Goal: Navigation & Orientation: Find specific page/section

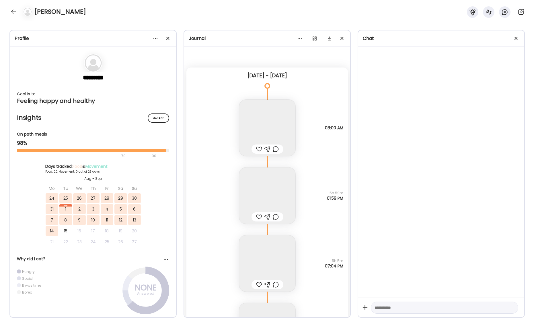
scroll to position [15567, 0]
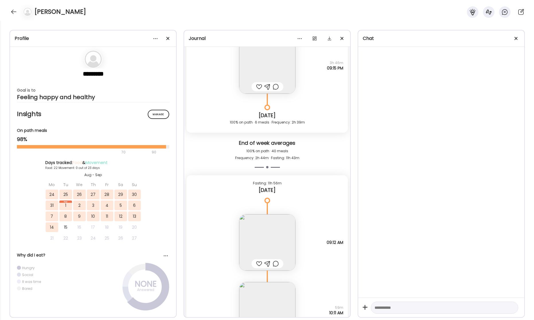
click at [10, 11] on div at bounding box center [13, 11] width 9 height 9
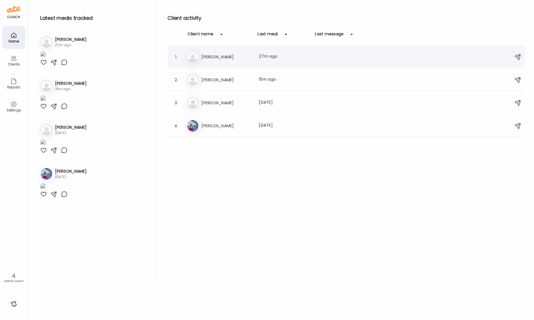
click at [230, 61] on div "Kr [PERSON_NAME] Last meal: 27m ago" at bounding box center [346, 56] width 321 height 13
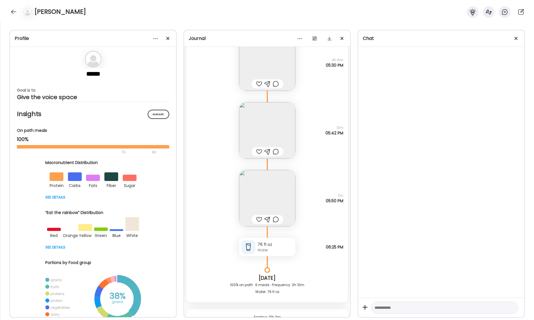
scroll to position [20942, 0]
click at [278, 133] on img at bounding box center [267, 130] width 56 height 56
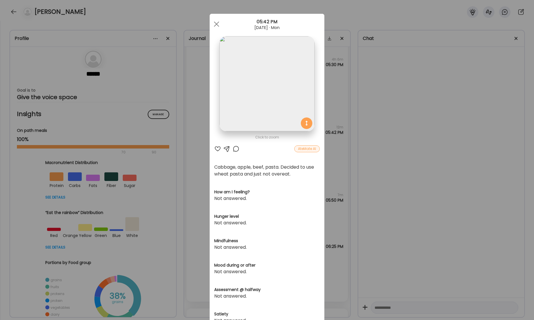
click at [289, 95] on img at bounding box center [266, 83] width 95 height 95
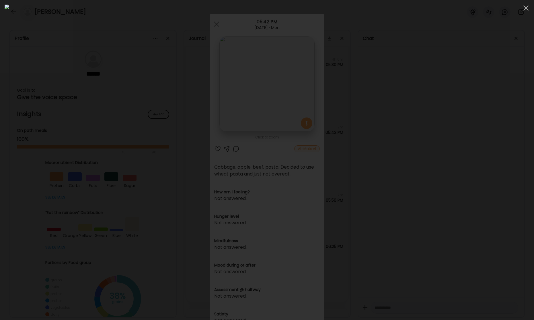
click at [526, 10] on div at bounding box center [525, 7] width 11 height 11
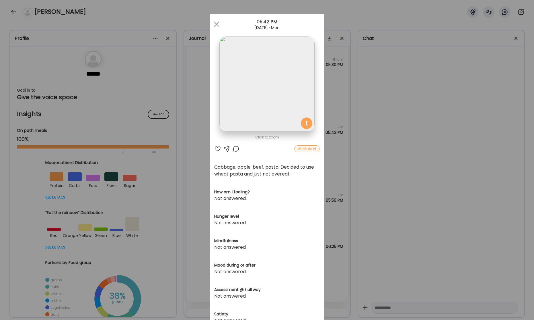
drag, startPoint x: 218, startPoint y: 26, endPoint x: 227, endPoint y: 34, distance: 12.0
click at [219, 26] on span at bounding box center [216, 24] width 5 height 5
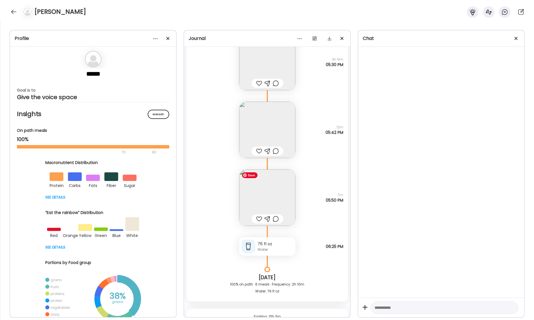
click at [269, 197] on img at bounding box center [267, 197] width 56 height 56
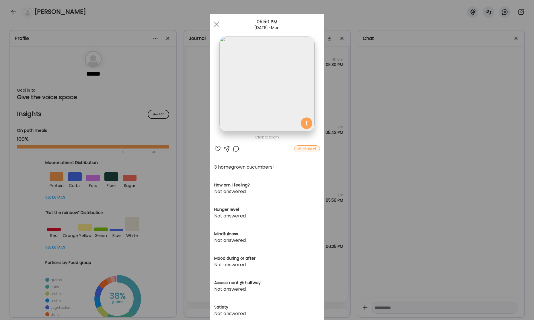
click at [447, 121] on div "Ate Coach Dashboard Wahoo! It’s official Take a moment to set up your Coach Pro…" at bounding box center [267, 160] width 534 height 320
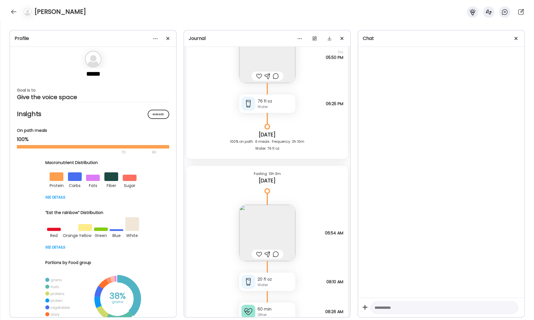
scroll to position [21137, 0]
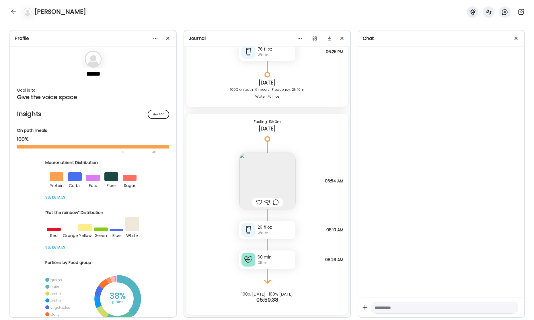
drag, startPoint x: 14, startPoint y: 11, endPoint x: 54, endPoint y: 32, distance: 45.2
click at [14, 11] on div at bounding box center [13, 11] width 9 height 9
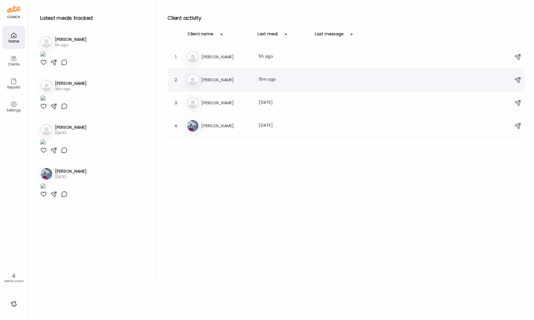
click at [241, 83] on h3 "[PERSON_NAME]" at bounding box center [226, 79] width 50 height 7
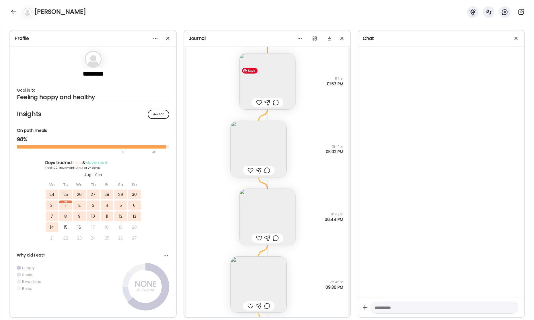
scroll to position [15932, 0]
click at [257, 154] on img at bounding box center [259, 148] width 56 height 56
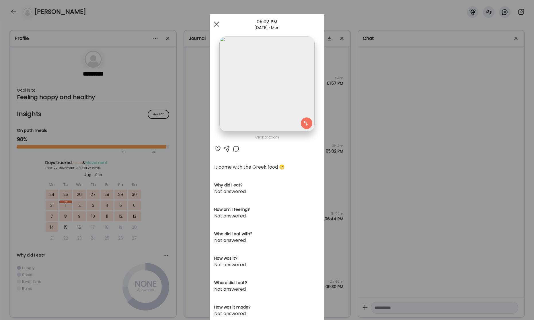
click at [217, 23] on span at bounding box center [216, 24] width 5 height 5
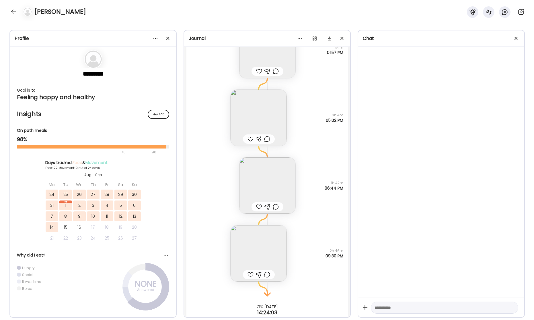
scroll to position [15975, 0]
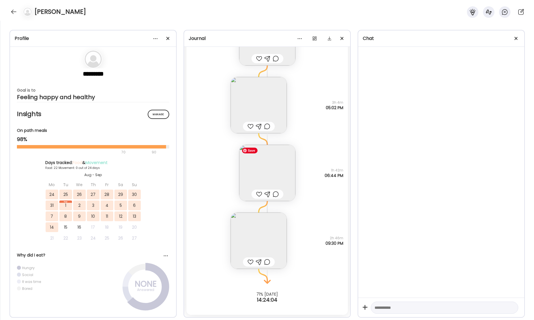
click at [264, 174] on img at bounding box center [267, 173] width 56 height 56
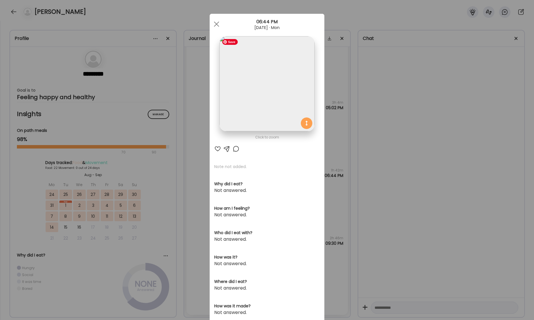
click at [286, 82] on img at bounding box center [266, 83] width 95 height 95
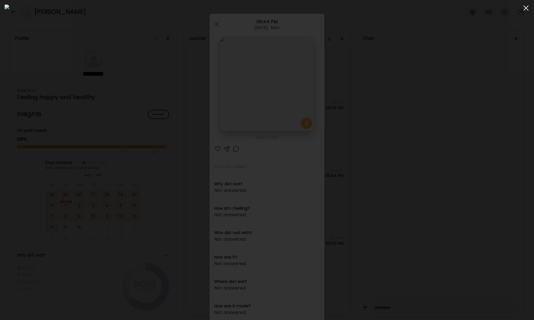
click at [525, 8] on span at bounding box center [526, 7] width 5 height 5
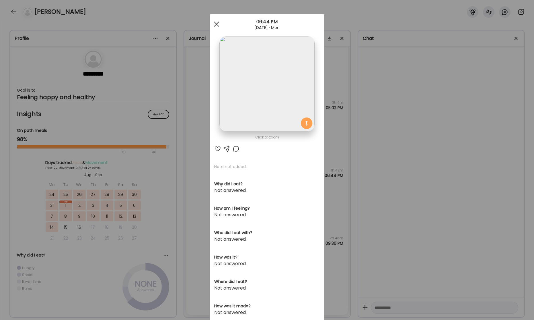
click at [214, 24] on div at bounding box center [216, 23] width 11 height 11
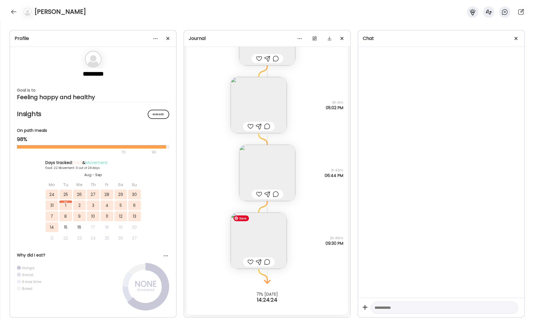
click at [250, 222] on img at bounding box center [259, 240] width 56 height 56
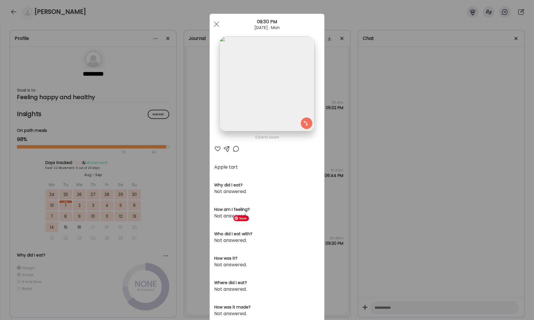
click at [250, 222] on section "Apple tart Why did I eat? Not answered. How am I feeling? Not answered. Who did…" at bounding box center [267, 253] width 106 height 178
drag, startPoint x: 215, startPoint y: 23, endPoint x: 226, endPoint y: 34, distance: 16.0
click at [215, 23] on span at bounding box center [216, 24] width 5 height 5
